Goal: Task Accomplishment & Management: Use online tool/utility

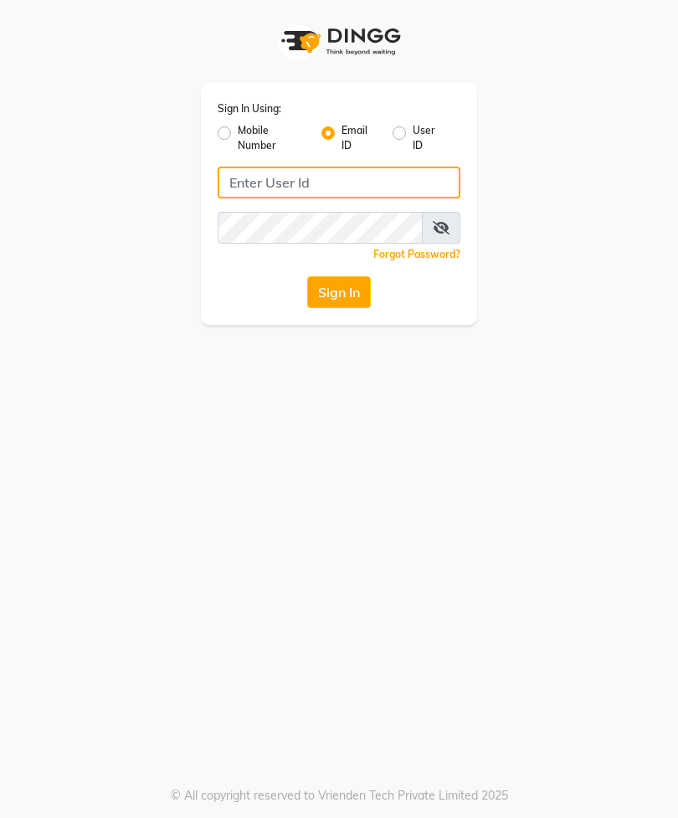
type input "[EMAIL_ADDRESS][DOMAIN_NAME]"
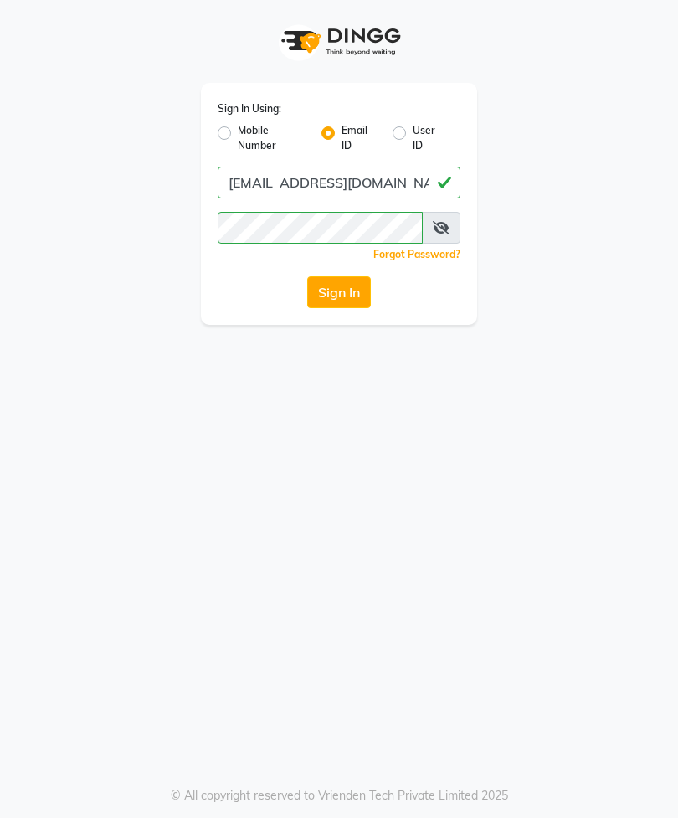
click at [348, 290] on button "Sign In" at bounding box center [339, 292] width 64 height 32
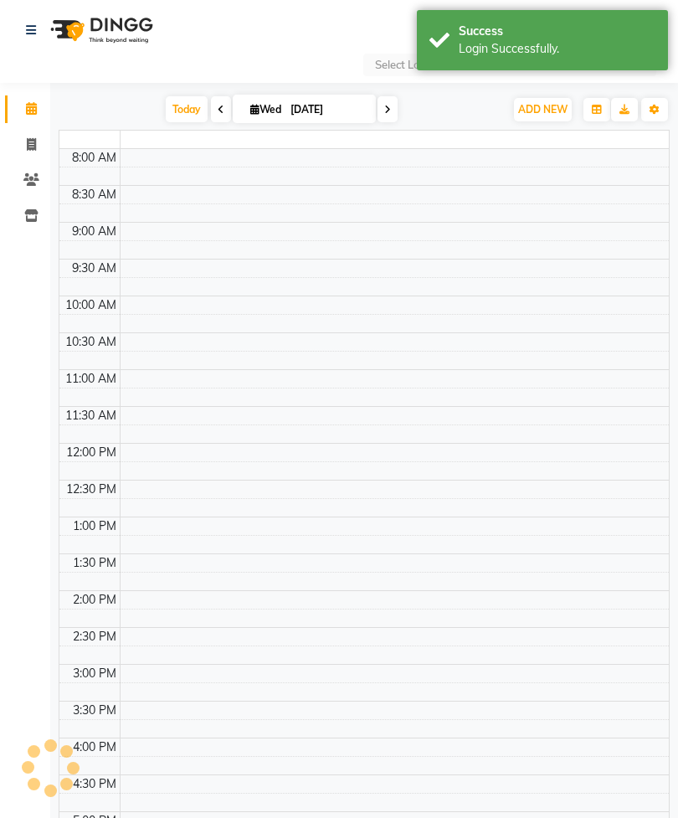
select select "en"
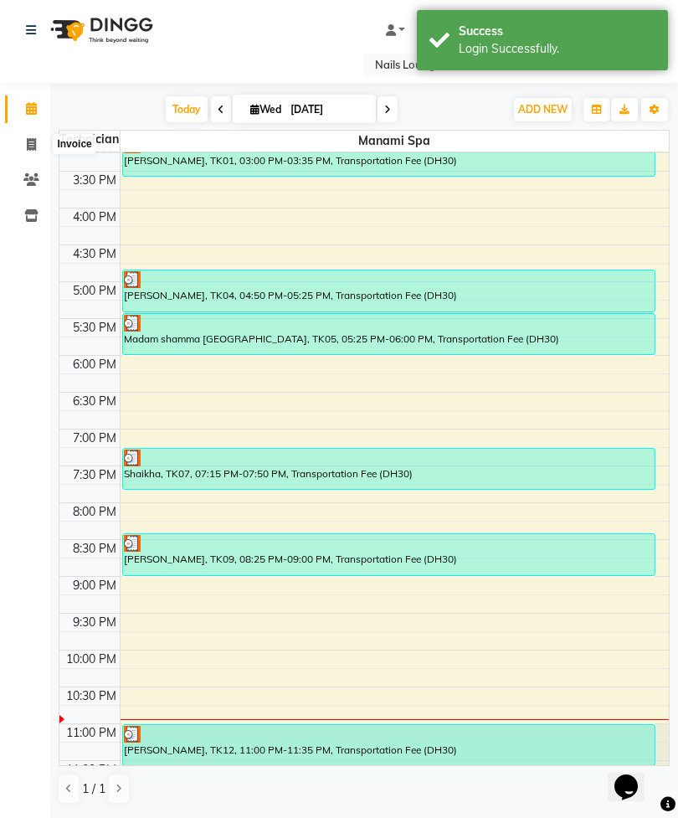
click at [24, 141] on span at bounding box center [31, 145] width 29 height 19
select select "service"
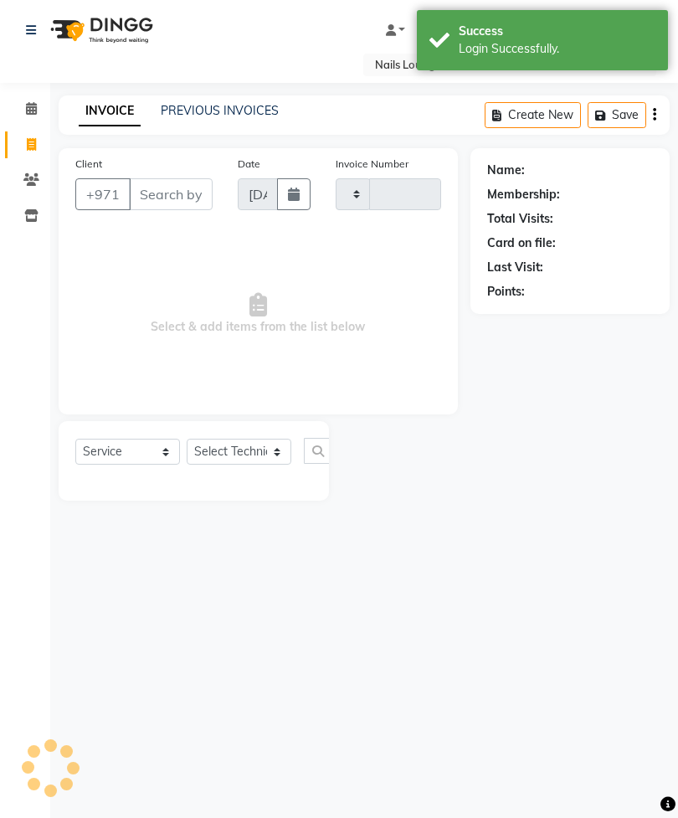
type input "2401"
select select "6884"
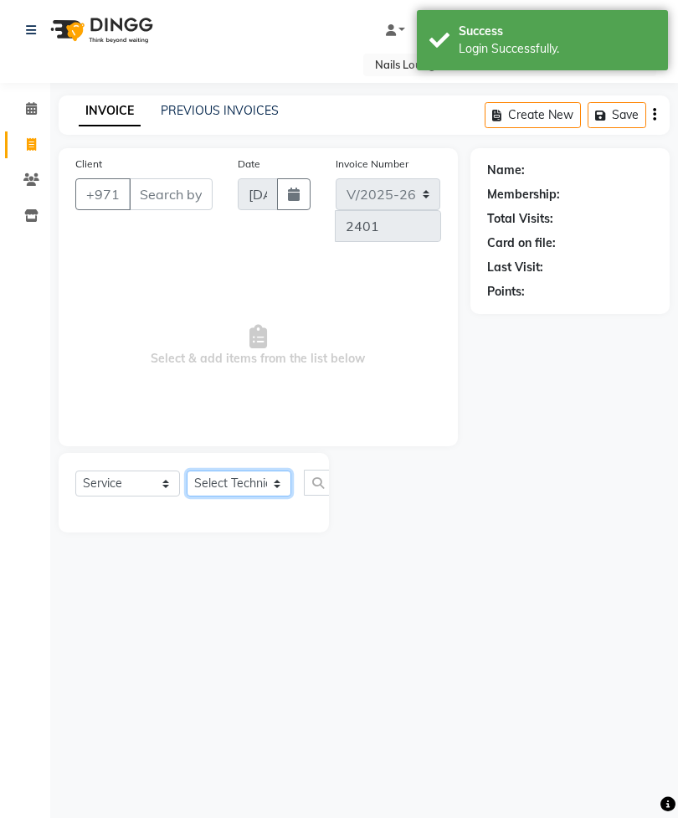
click at [238, 484] on select "Select Technician" at bounding box center [239, 483] width 105 height 26
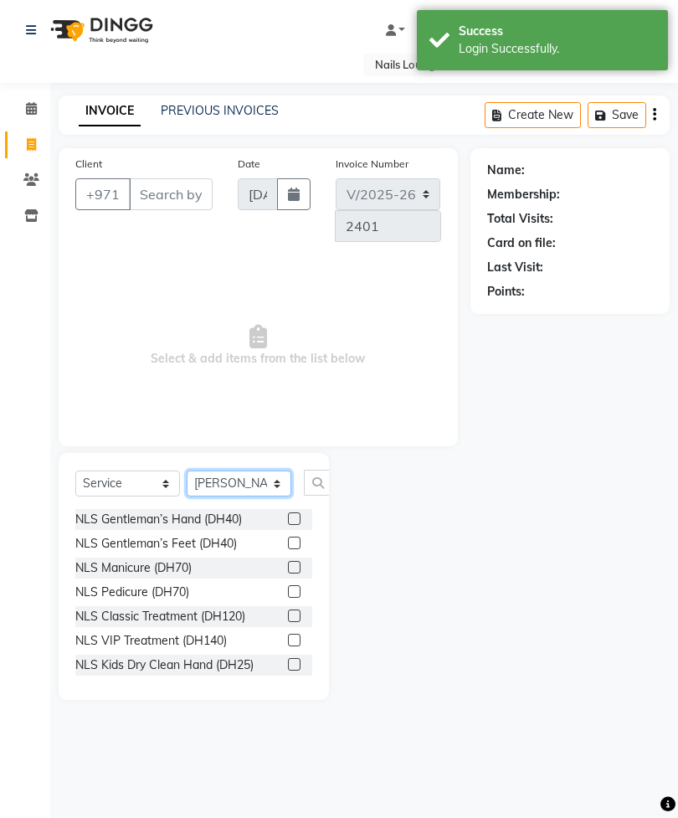
click at [245, 485] on select "Select Technician [PERSON_NAME] [PERSON_NAME] [PERSON_NAME] Spa Manami Spa 2 [P…" at bounding box center [239, 483] width 105 height 26
select select "53952"
click at [305, 491] on input "text" at bounding box center [324, 482] width 40 height 26
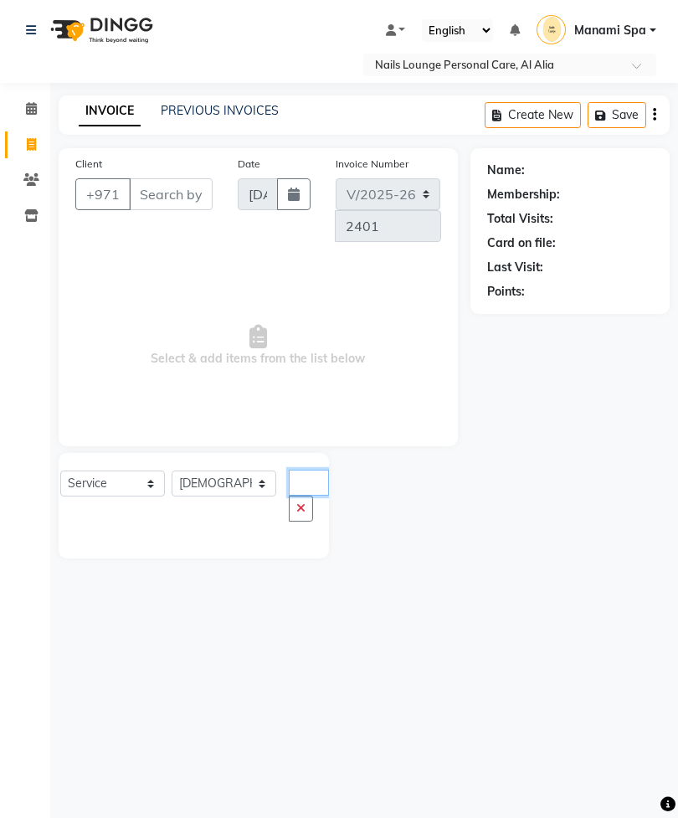
type input "Fake"
click at [296, 507] on icon "button" at bounding box center [300, 508] width 9 height 12
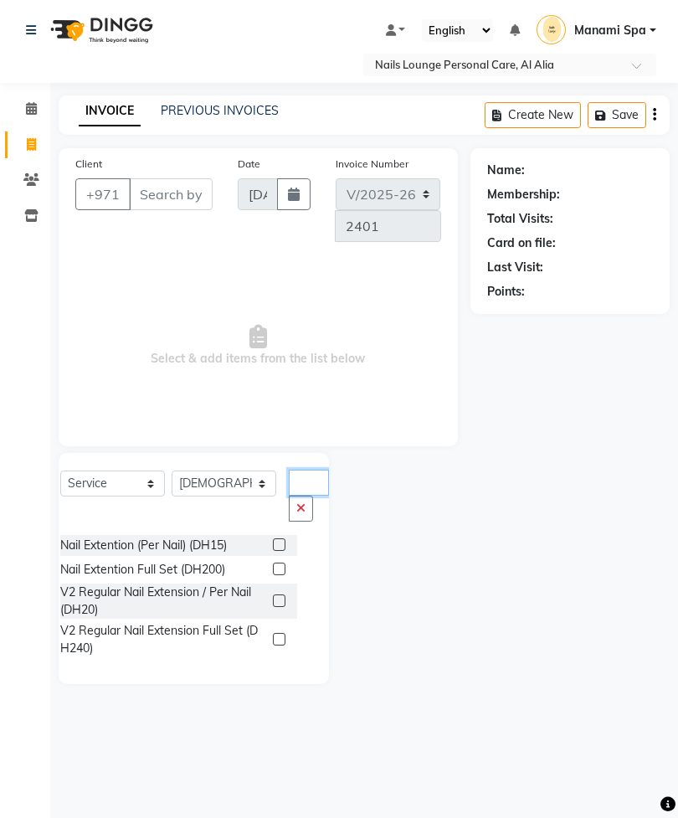
type input "Nail ext"
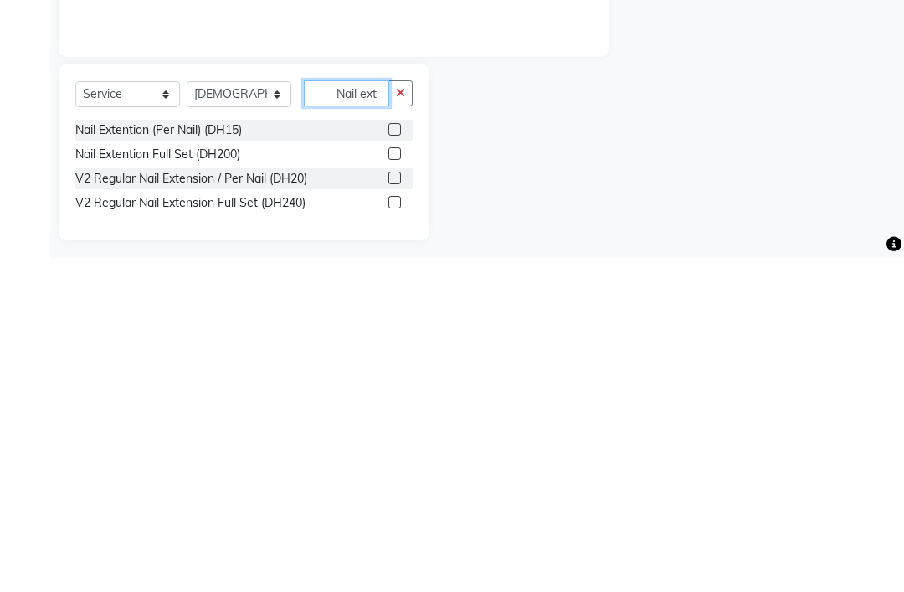
scroll to position [28, 0]
